Goal: Information Seeking & Learning: Learn about a topic

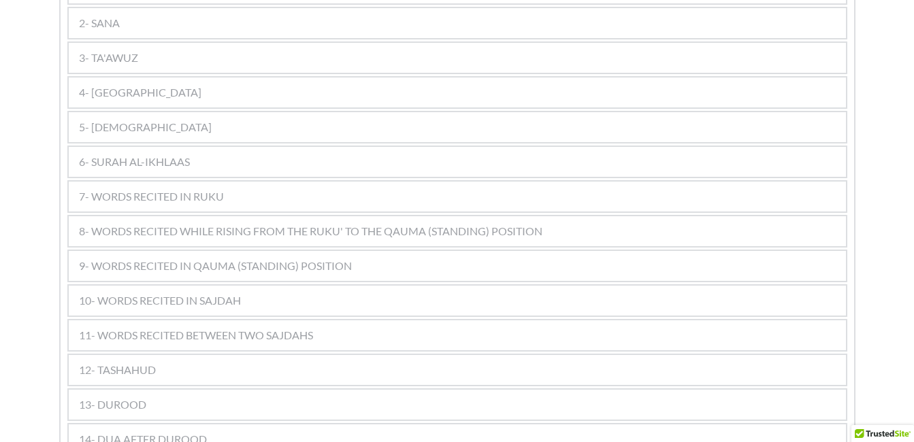
click at [152, 188] on span "7- WORDS RECITED IN RUKU" at bounding box center [151, 196] width 145 height 16
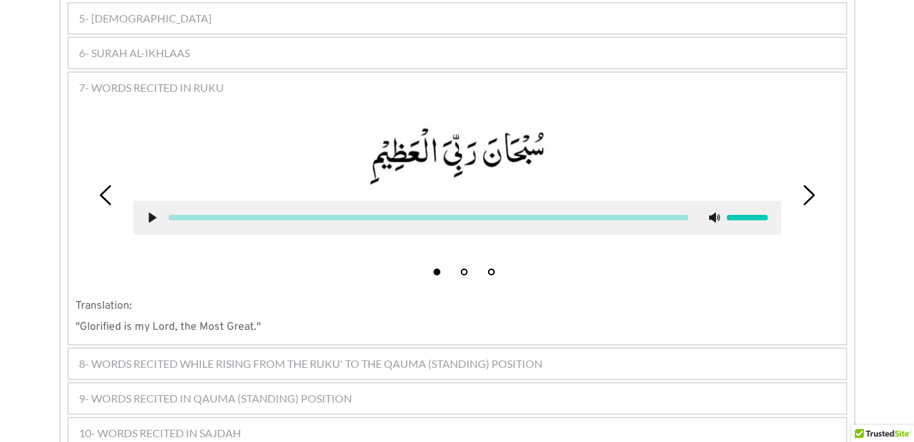
scroll to position [925, 0]
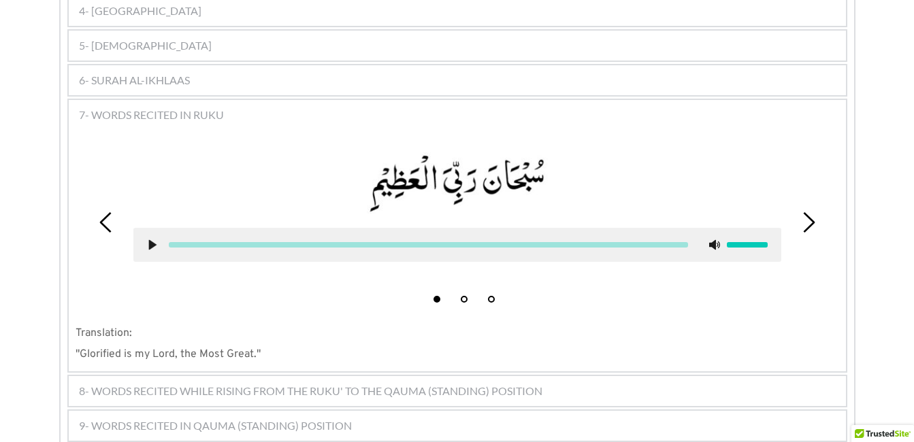
click at [154, 240] on use at bounding box center [151, 245] width 7 height 10
click at [154, 240] on use at bounding box center [152, 245] width 9 height 10
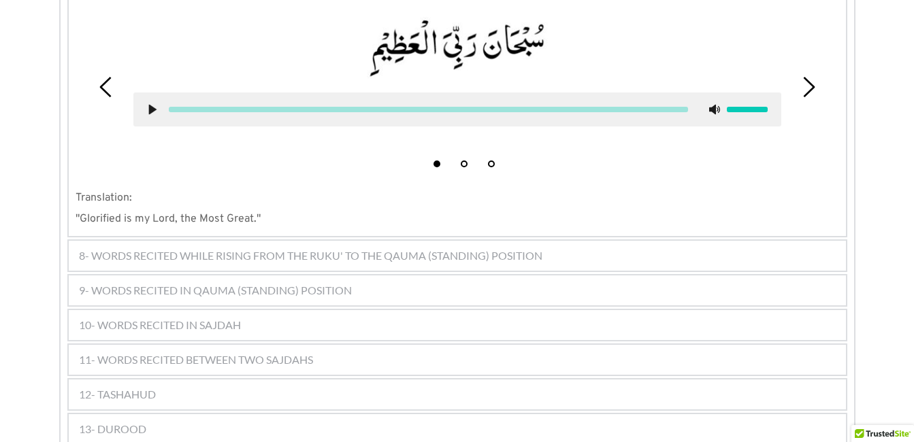
scroll to position [1089, 0]
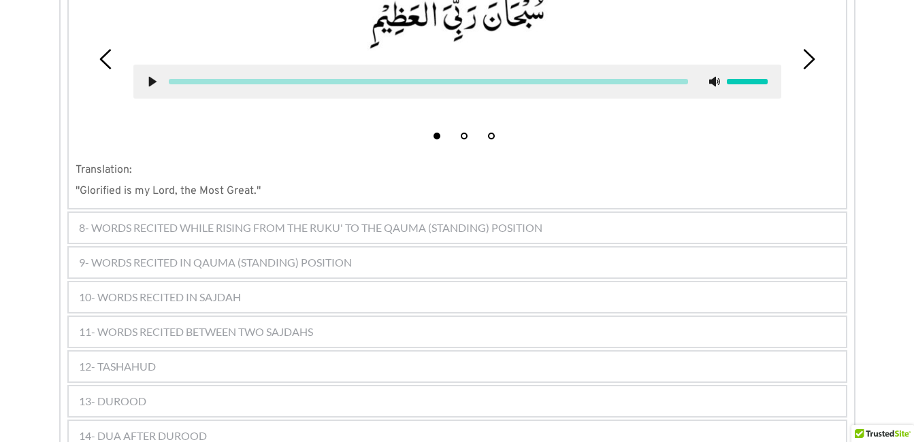
click at [252, 220] on span "8- WORDS RECITED WHILE RISING FROM THE RUKU' TO THE QAUMA (STANDING) POSITION" at bounding box center [310, 228] width 463 height 16
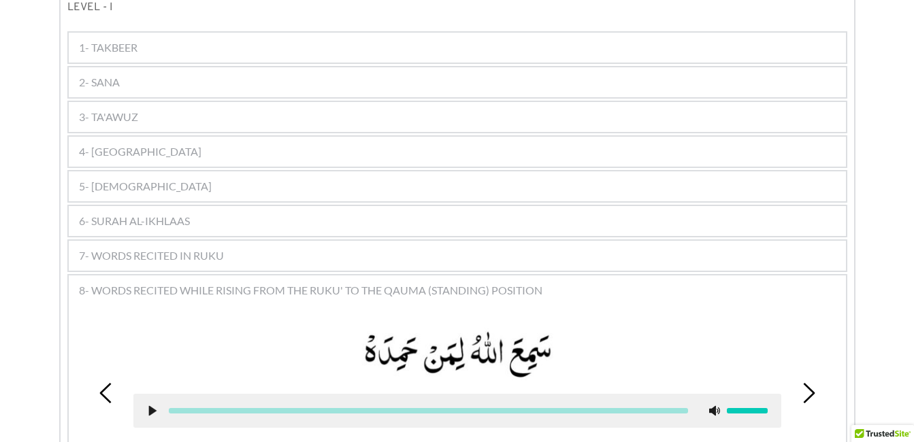
scroll to position [693, 0]
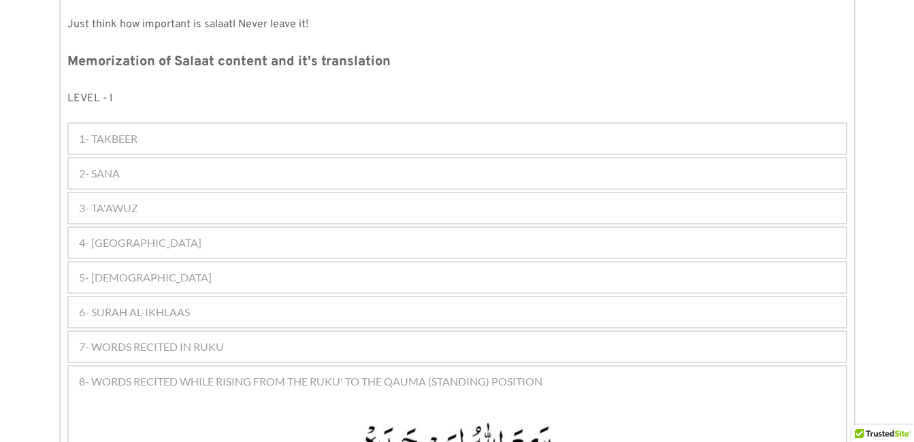
click at [101, 165] on span "2- SANA" at bounding box center [99, 173] width 41 height 16
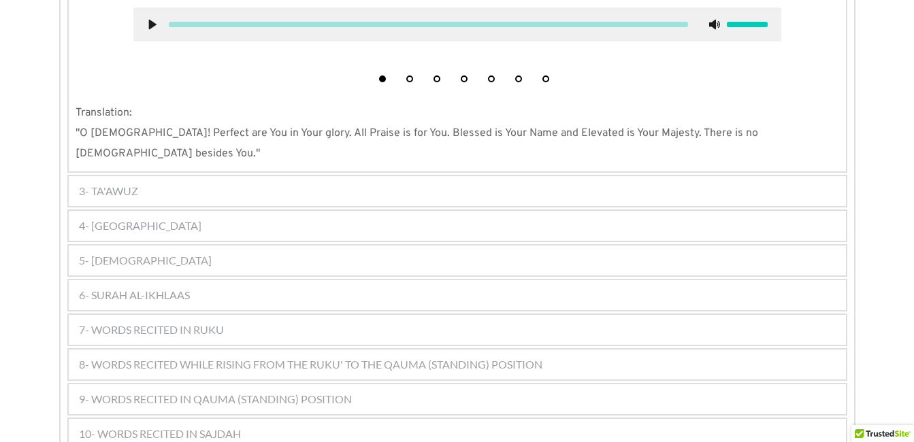
scroll to position [1102, 0]
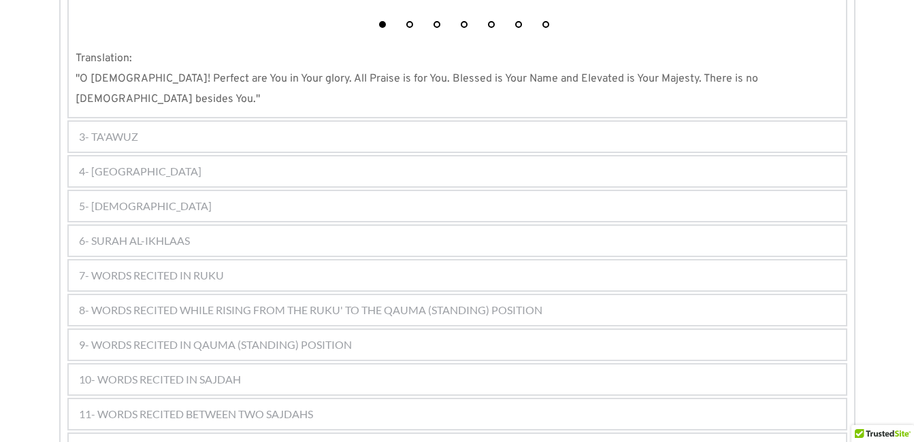
click at [114, 163] on span "4- [GEOGRAPHIC_DATA]" at bounding box center [140, 171] width 122 height 16
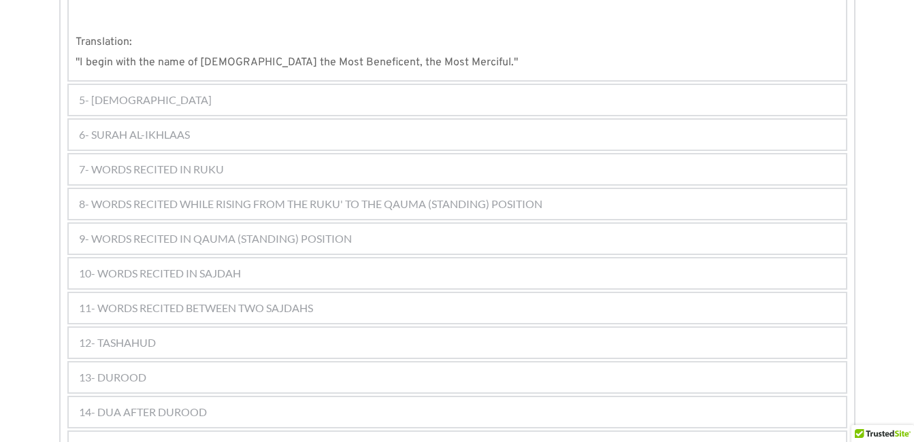
scroll to position [1117, 0]
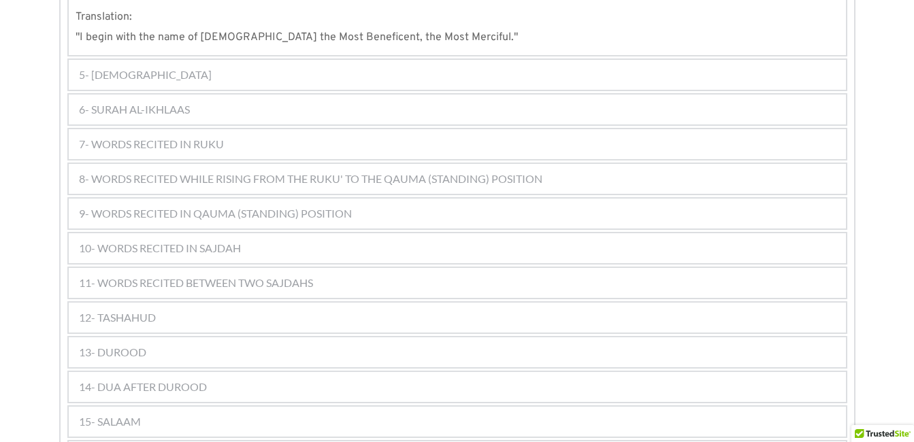
click at [119, 60] on div "5- [DEMOGRAPHIC_DATA]" at bounding box center [457, 75] width 777 height 30
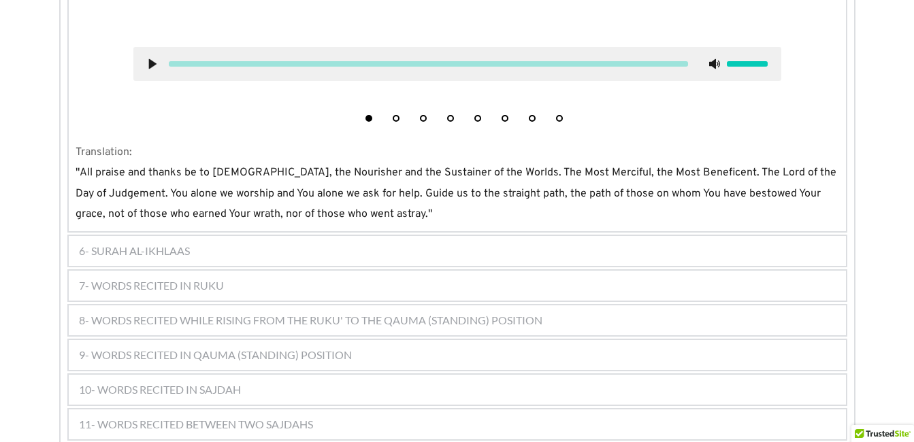
scroll to position [1206, 0]
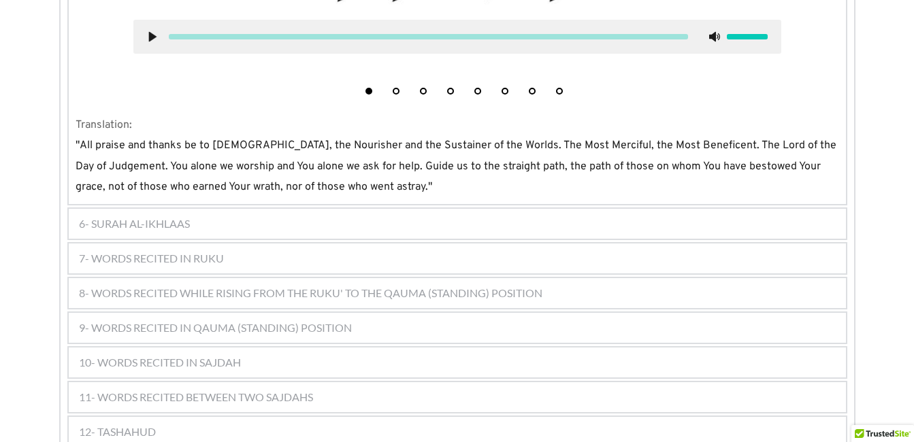
click at [137, 216] on span "6- SURAH AL-IKHLAAS" at bounding box center [134, 224] width 111 height 16
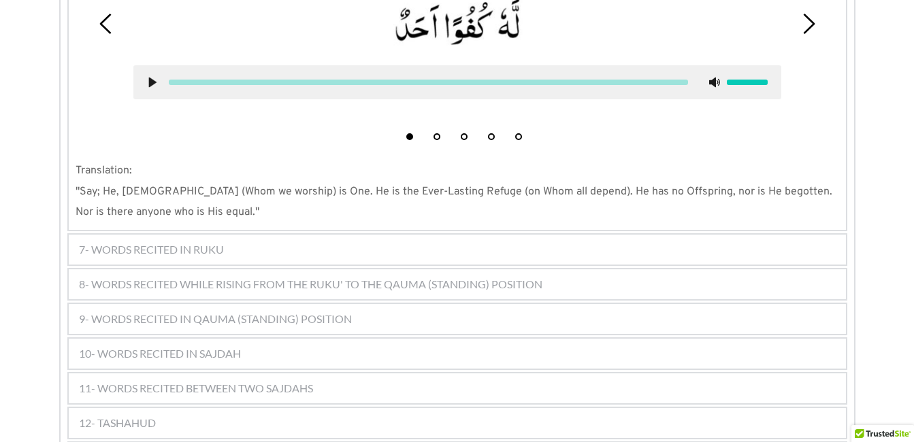
scroll to position [1132, 0]
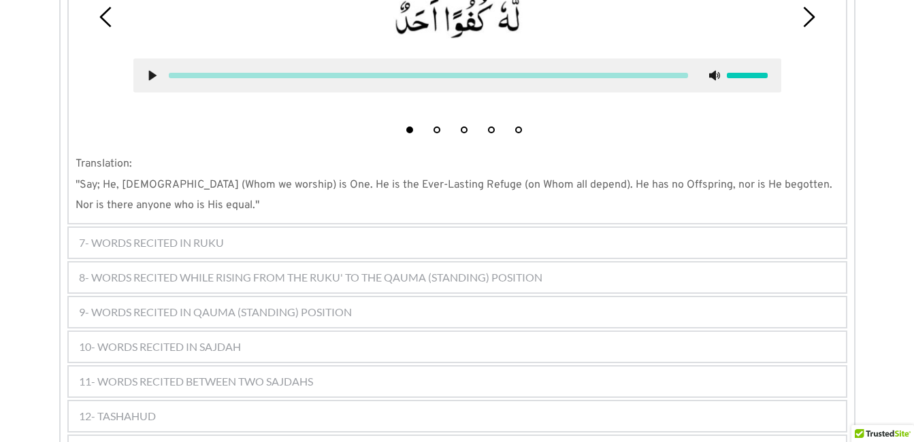
click at [193, 228] on div "7- WORDS RECITED IN RUKU" at bounding box center [457, 243] width 777 height 30
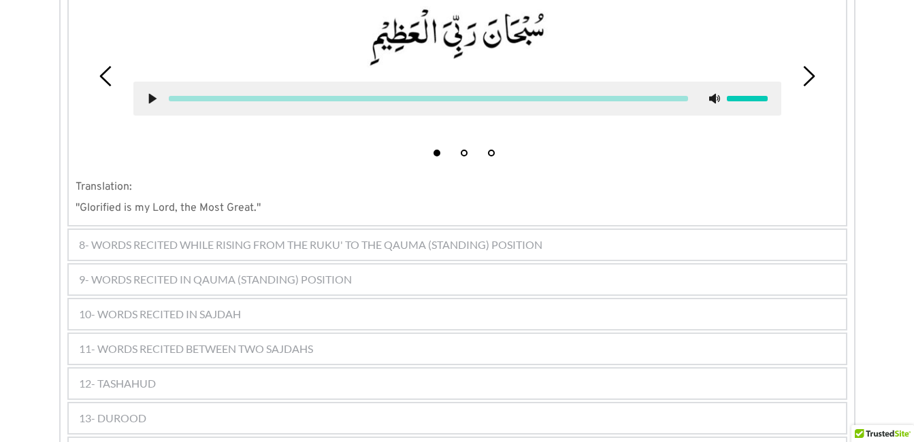
scroll to position [1085, 0]
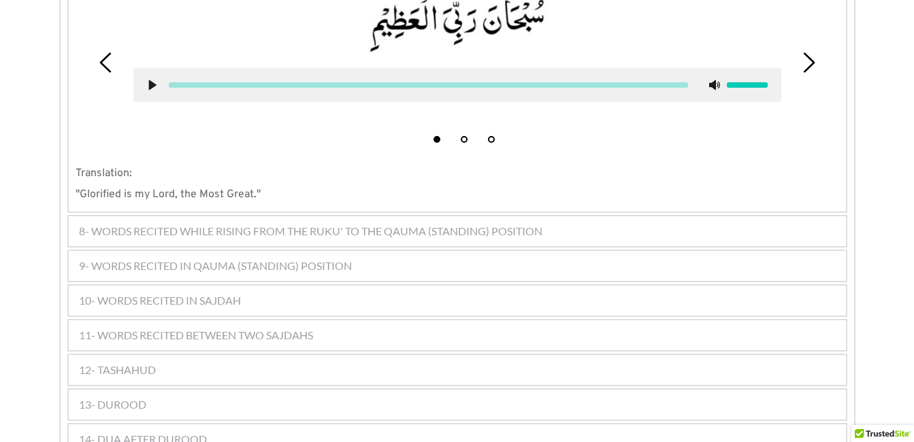
click at [344, 223] on span "8- WORDS RECITED WHILE RISING FROM THE RUKU' TO THE QAUMA (STANDING) POSITION" at bounding box center [310, 231] width 463 height 16
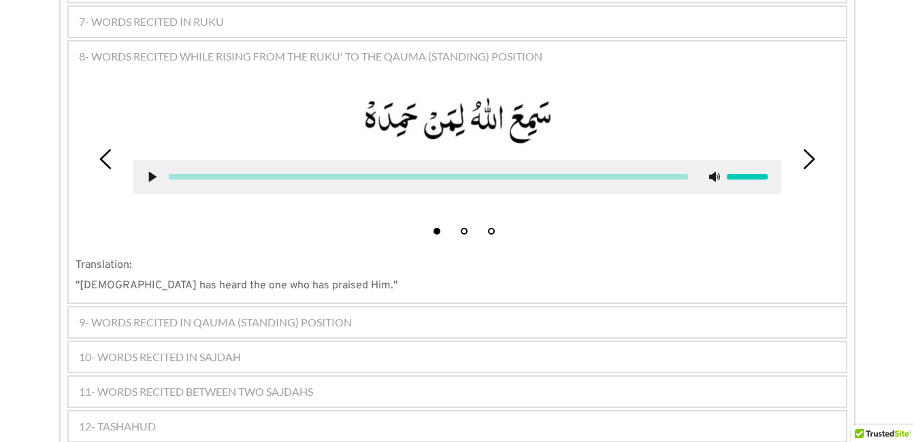
scroll to position [1011, 0]
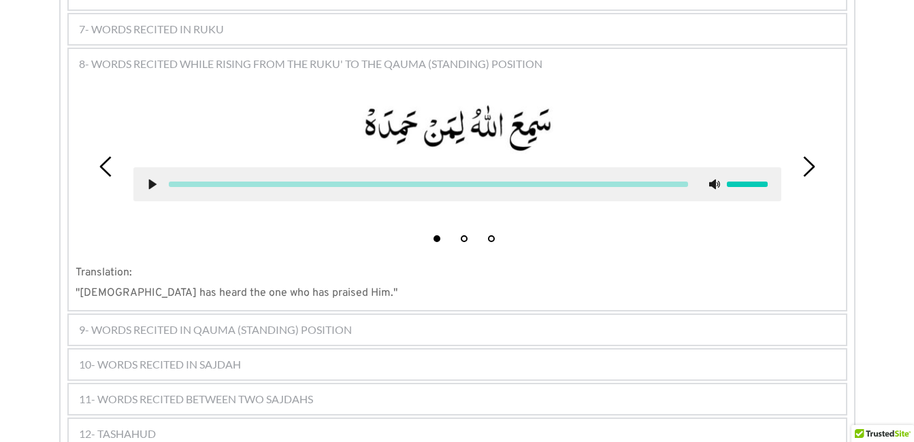
click at [154, 179] on icon at bounding box center [152, 184] width 11 height 11
click at [149, 179] on use at bounding box center [152, 184] width 9 height 10
click at [149, 179] on use at bounding box center [151, 184] width 7 height 10
click at [149, 179] on use at bounding box center [152, 184] width 9 height 10
